Goal: Transaction & Acquisition: Purchase product/service

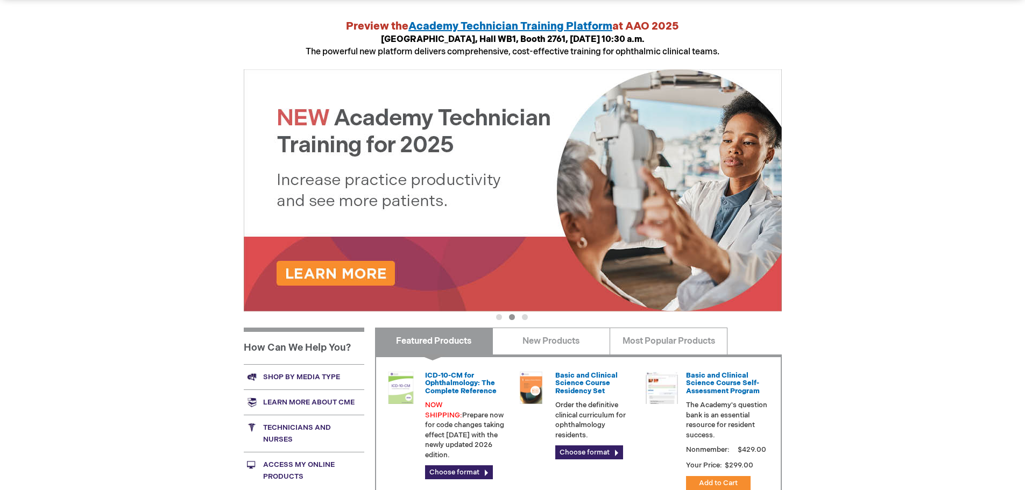
scroll to position [215, 0]
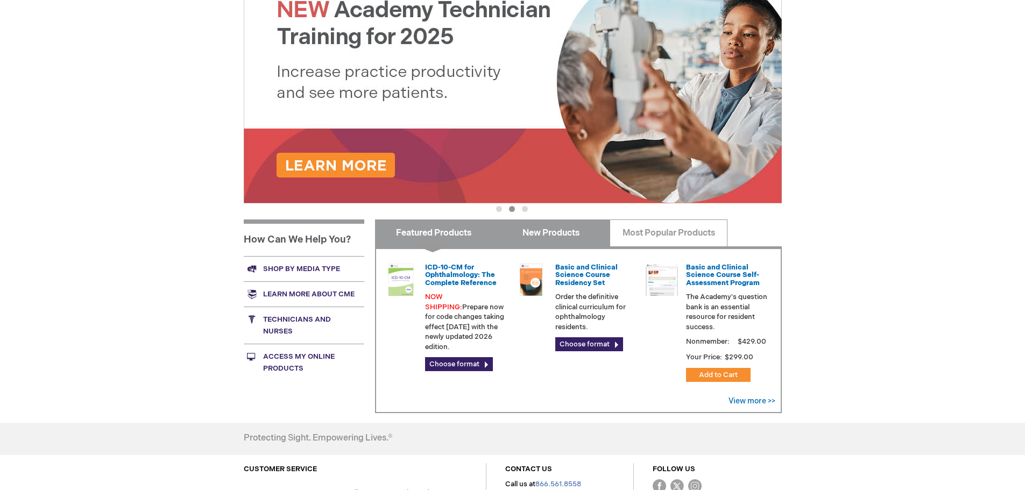
click at [531, 234] on link "New Products" at bounding box center [551, 233] width 118 height 27
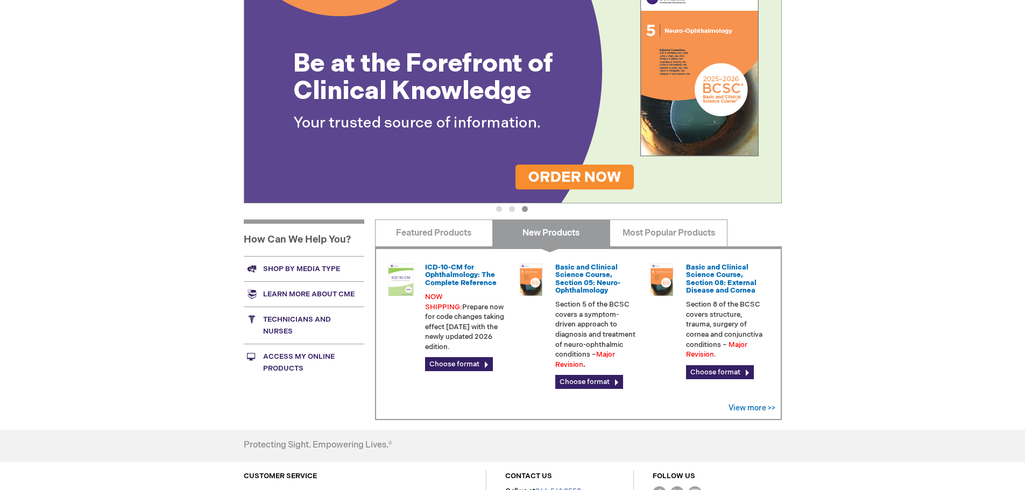
click at [549, 229] on link "New Products" at bounding box center [551, 233] width 118 height 27
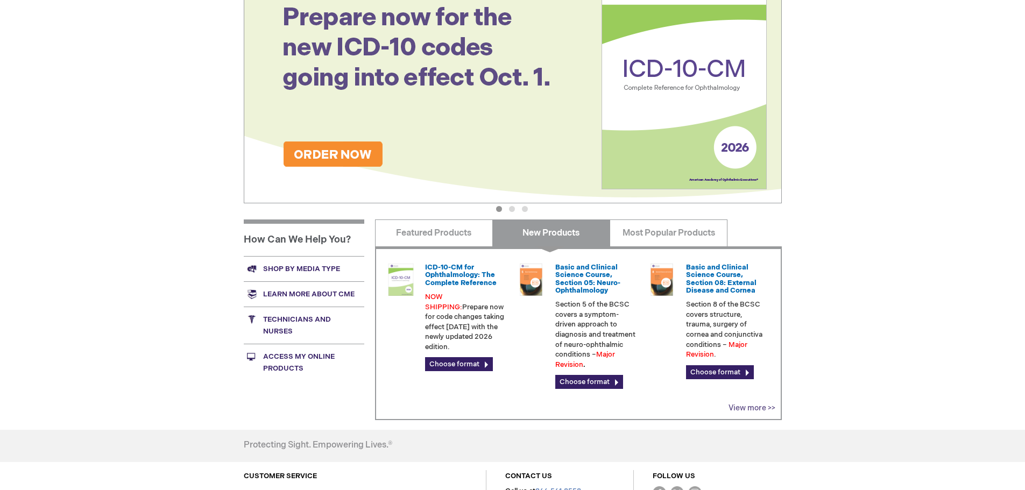
click at [744, 411] on link "View more >>" at bounding box center [752, 408] width 47 height 9
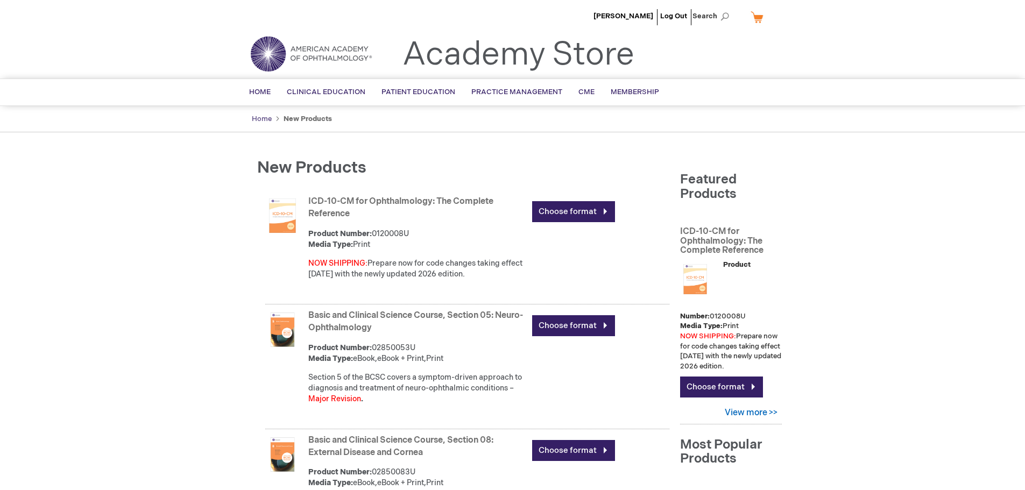
click at [257, 121] on link "Home" at bounding box center [262, 119] width 20 height 9
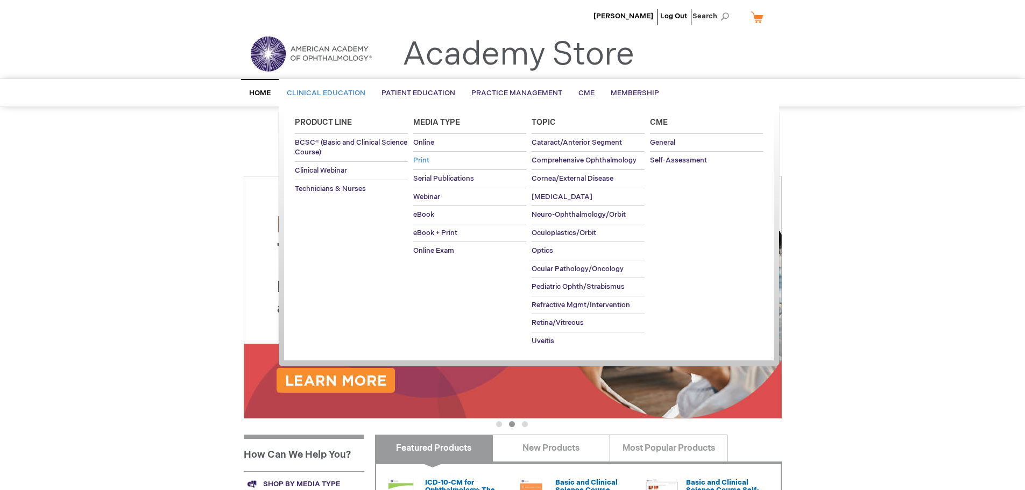
click at [429, 162] on link "Print" at bounding box center [469, 161] width 113 height 18
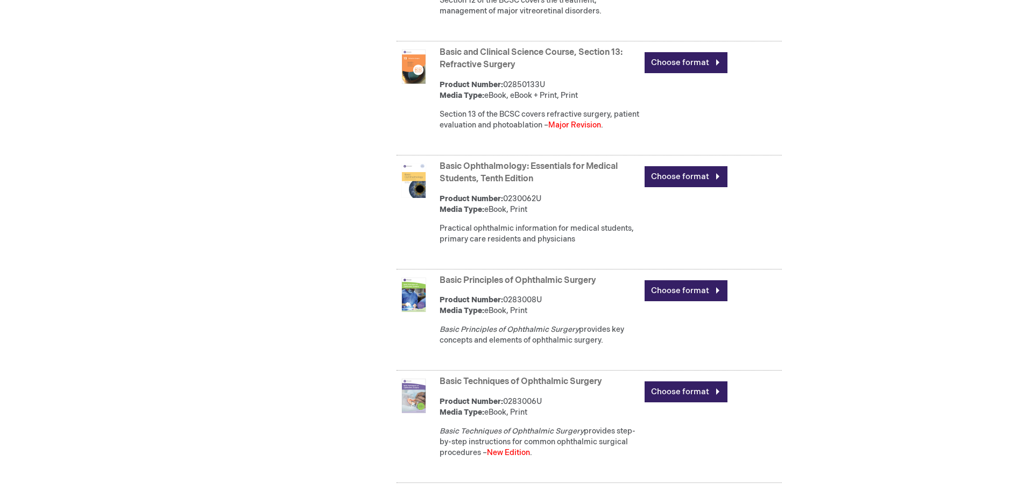
scroll to position [1768, 0]
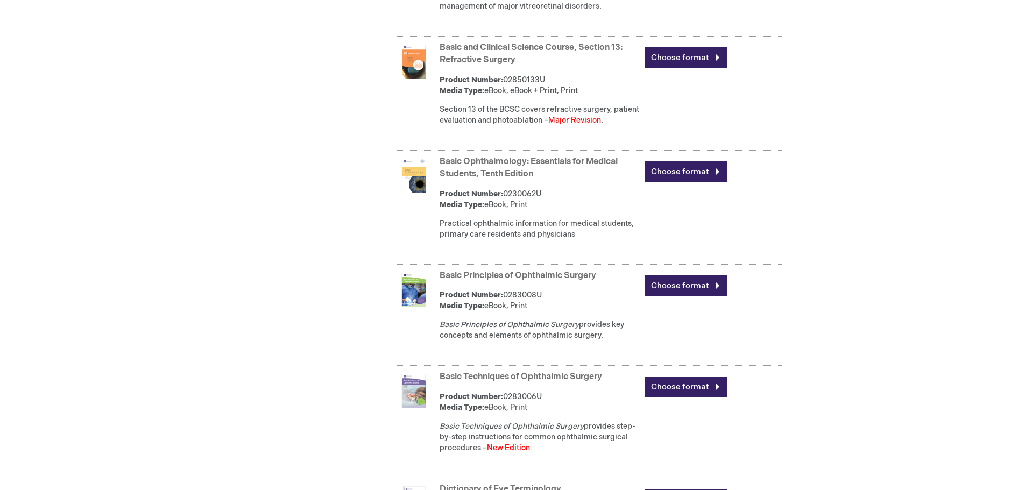
click at [459, 382] on link "Basic Techniques of Ophthalmic Surgery" at bounding box center [521, 377] width 163 height 10
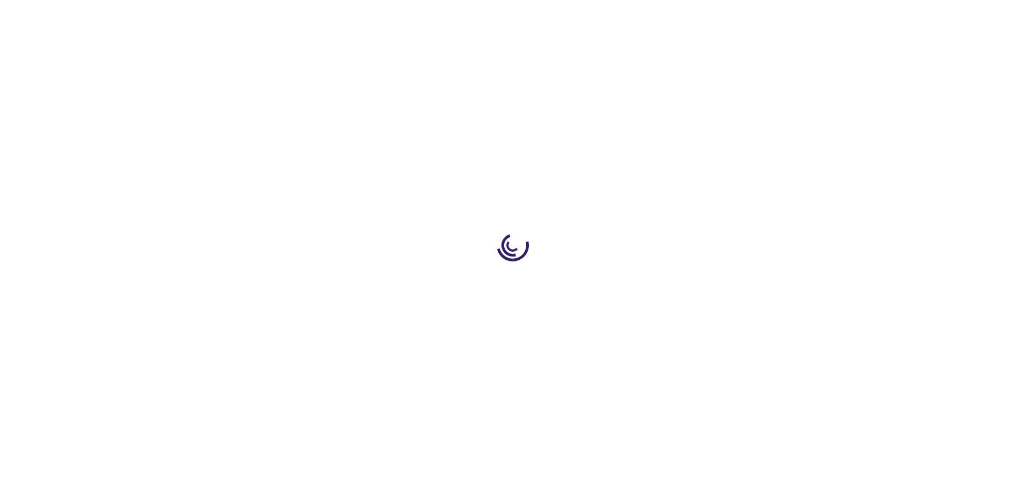
type input "0"
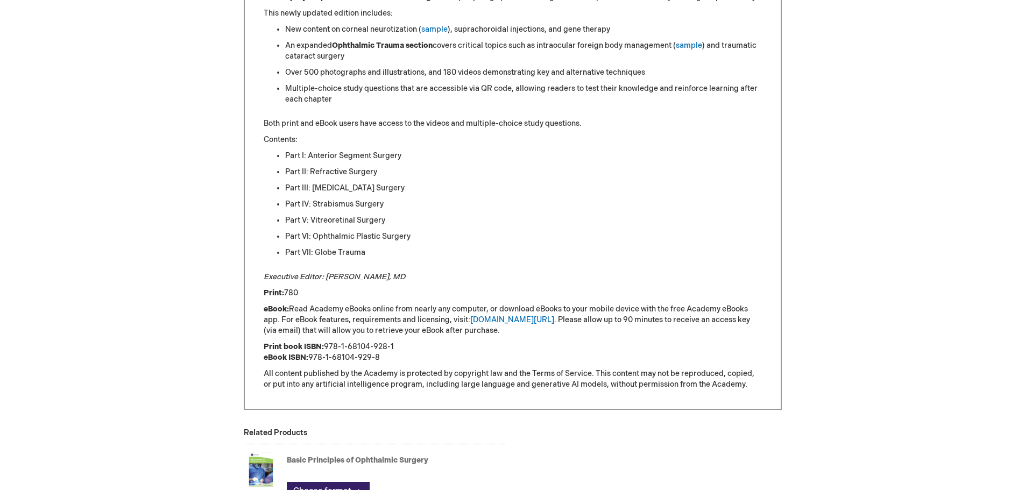
scroll to position [323, 0]
